Goal: Find specific page/section: Find specific page/section

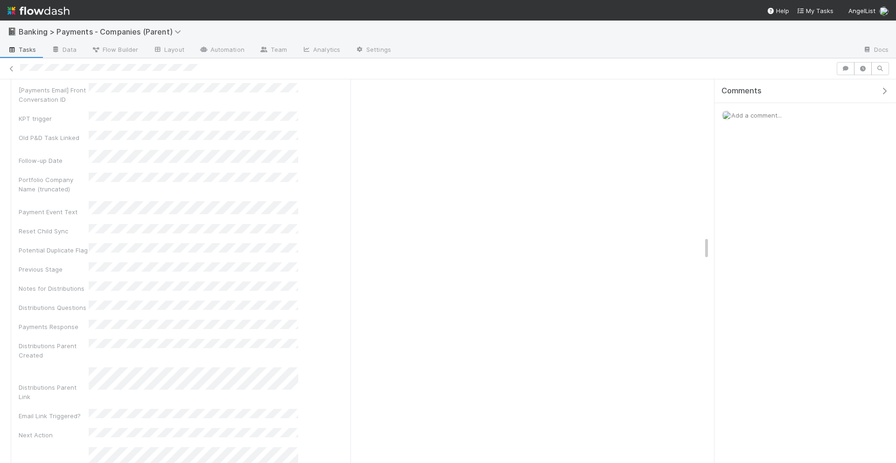
scroll to position [189, 324]
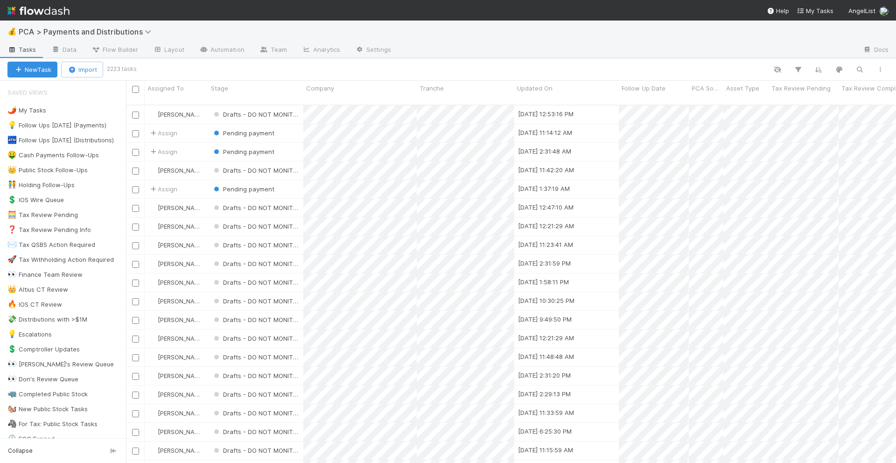
scroll to position [366, 770]
click at [853, 71] on button "button" at bounding box center [859, 69] width 17 height 12
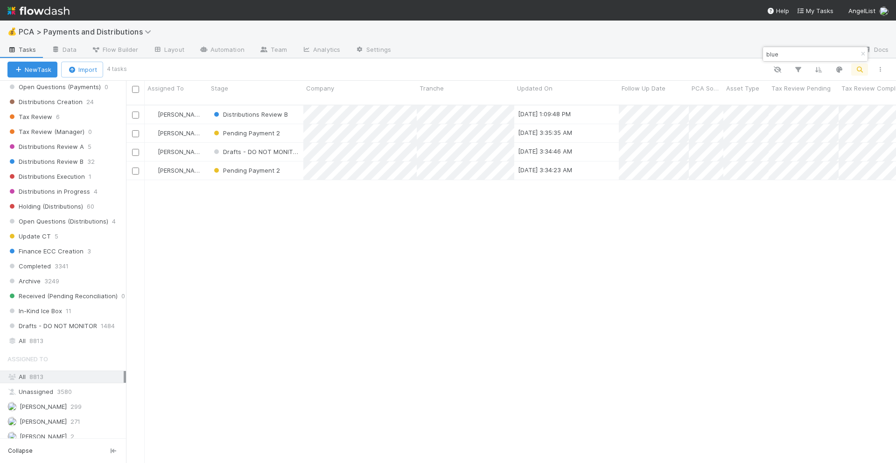
scroll to position [559, 0]
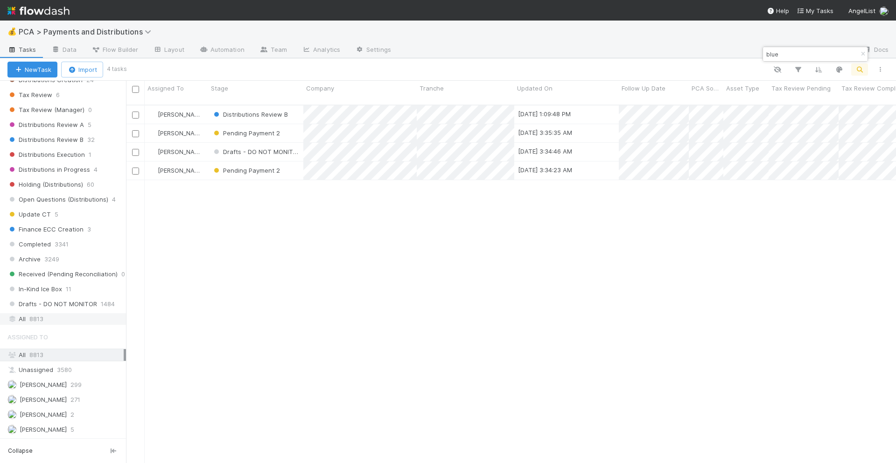
type input "blue"
click at [28, 322] on div "All 8813" at bounding box center [65, 319] width 116 height 12
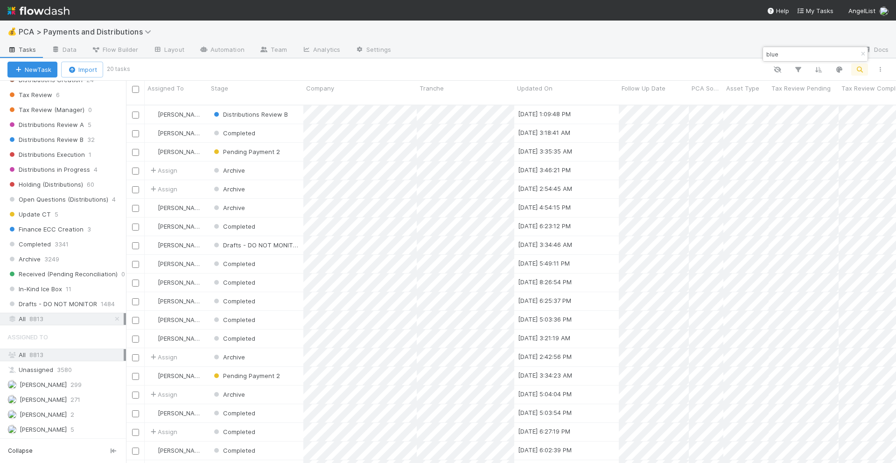
scroll to position [366, 770]
click at [292, 124] on div "Completed" at bounding box center [255, 133] width 95 height 18
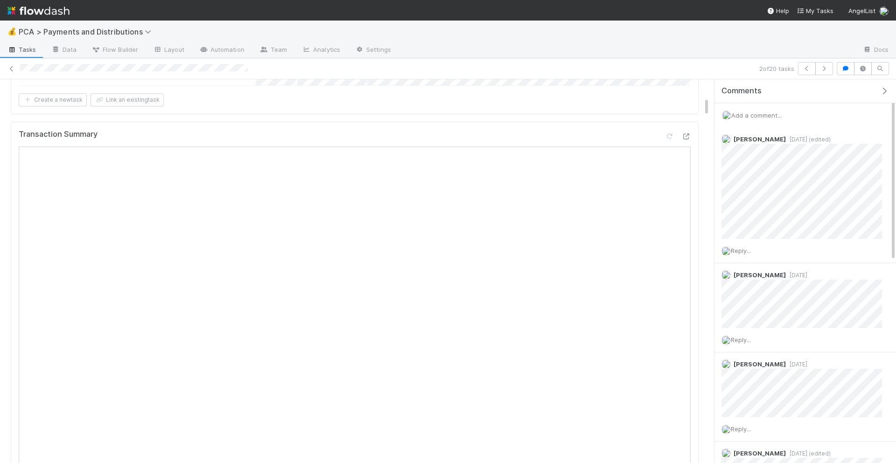
scroll to position [364, 0]
click at [684, 133] on icon at bounding box center [685, 136] width 9 height 6
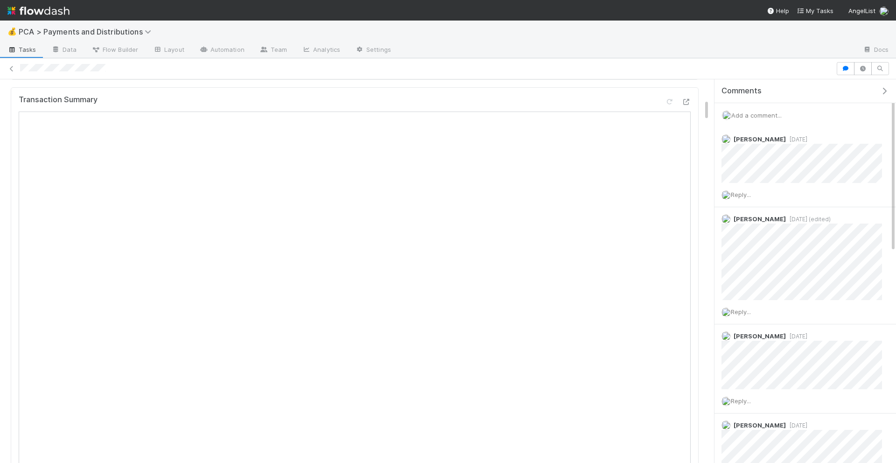
scroll to position [348, 0]
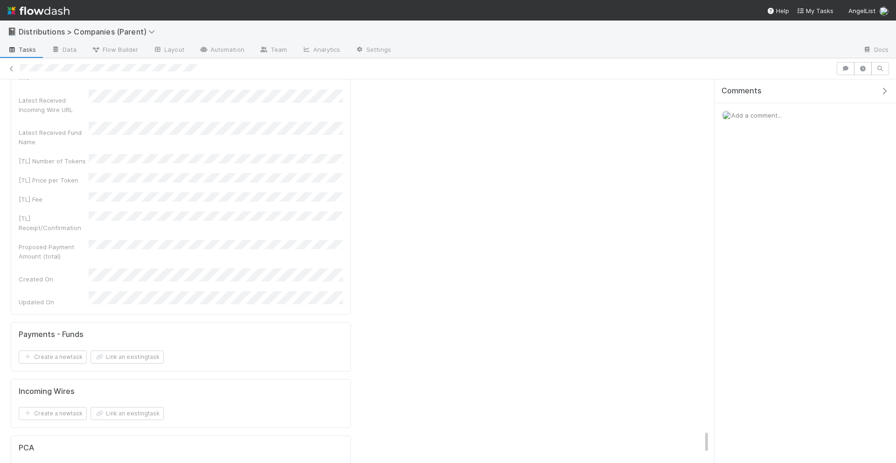
scroll to position [5612, 0]
